Goal: Task Accomplishment & Management: Manage account settings

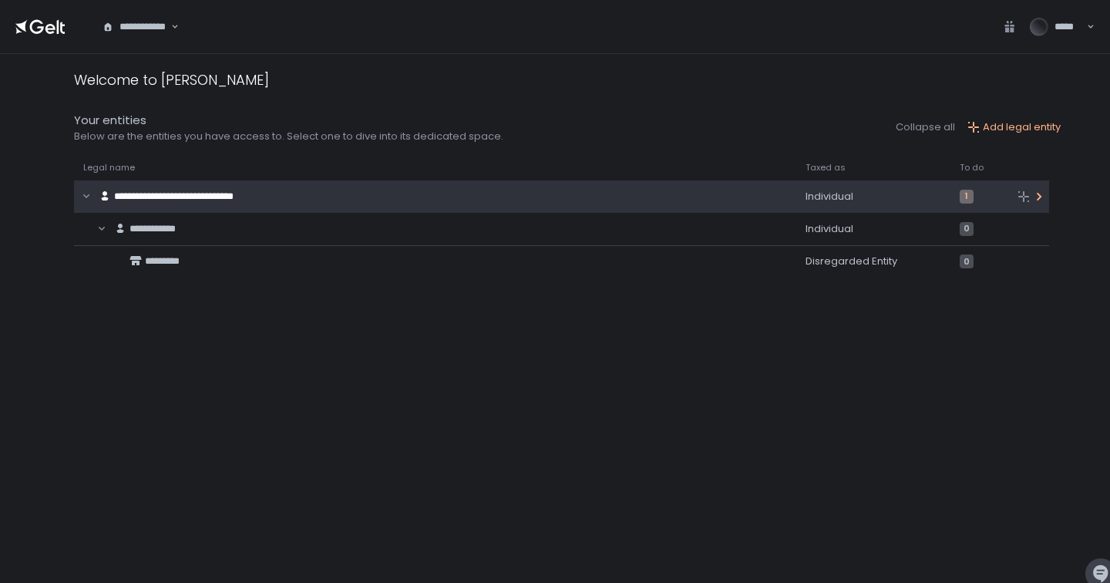
click at [413, 194] on div "**********" at bounding box center [419, 196] width 690 height 29
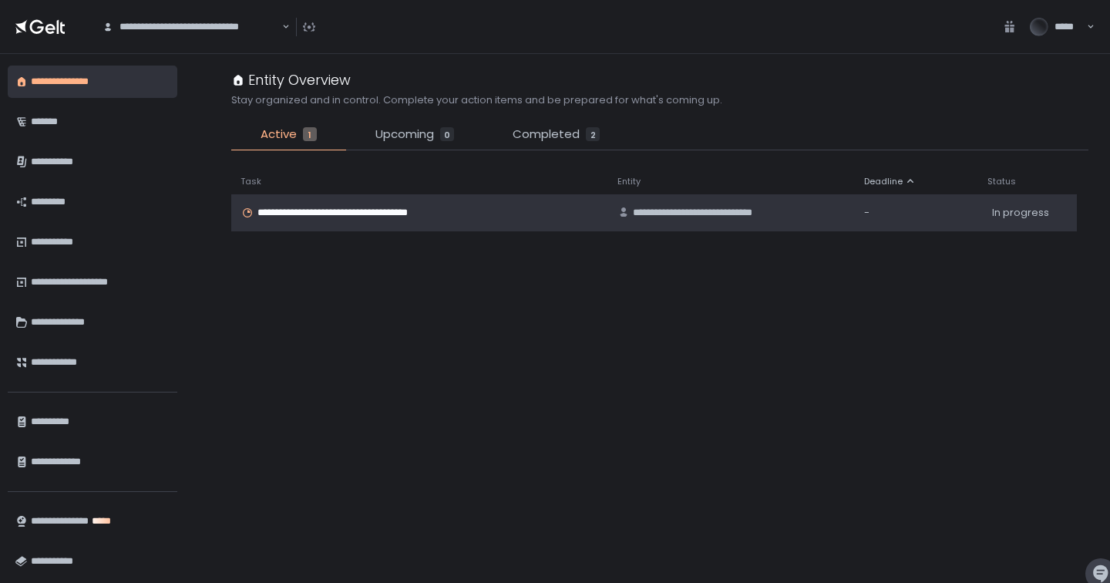
click at [390, 208] on span "**********" at bounding box center [352, 213] width 188 height 14
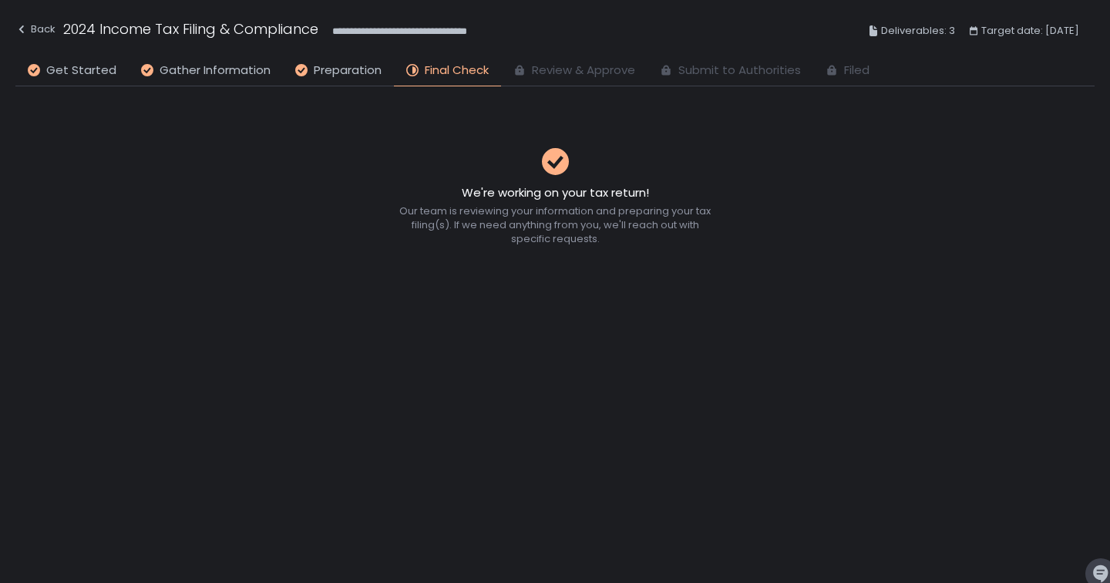
click at [580, 73] on span "Review & Approve" at bounding box center [583, 71] width 103 height 18
